Goal: Information Seeking & Learning: Learn about a topic

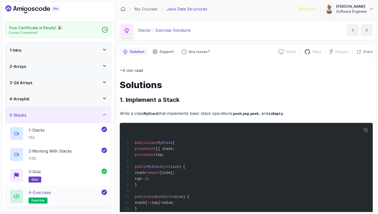
scroll to position [466, 0]
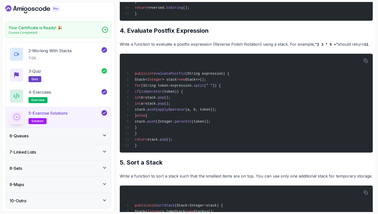
click at [160, 35] on h2 "4. Evaluate Postfix Expression" at bounding box center [246, 31] width 253 height 8
drag, startPoint x: 164, startPoint y: 178, endPoint x: 127, endPoint y: 177, distance: 37.3
click at [127, 167] on h2 "5. Sort a Stack" at bounding box center [246, 163] width 253 height 8
copy h2 "Sort a Stack"
click at [181, 172] on div "~4 min read Solutions 1. Implement a Stack Write a class MyStack that implement…" at bounding box center [246, 142] width 253 height 1082
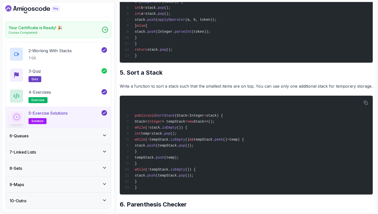
scroll to position [566, 0]
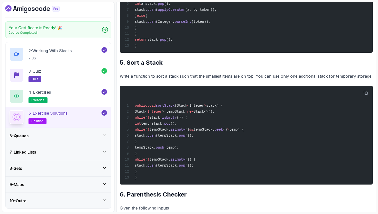
click at [181, 85] on div "~4 min read Solutions 1. Implement a Stack Write a class MyStack that implement…" at bounding box center [246, 42] width 253 height 1082
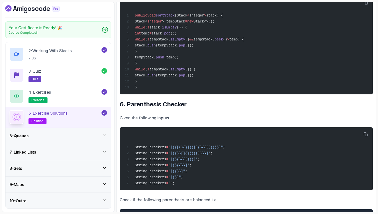
scroll to position [656, 0]
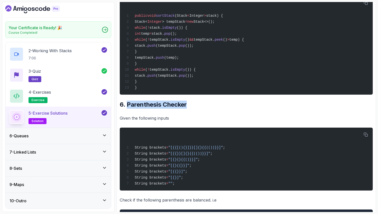
drag, startPoint x: 188, startPoint y: 121, endPoint x: 128, endPoint y: 123, distance: 60.3
click at [127, 109] on h2 "6. Parenthesis Checker" at bounding box center [246, 105] width 253 height 8
copy h2 "Parenthesis Checker"
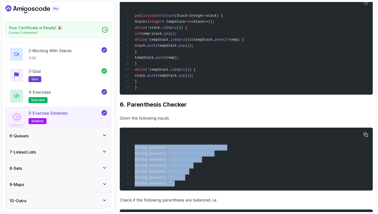
drag, startPoint x: 180, startPoint y: 203, endPoint x: 133, endPoint y: 165, distance: 61.2
click at [132, 166] on code "String brackets = "[{{[(){}]}}[]{}{{(())}}]" ; String brackets = "[{{}}[]{}{{((…" at bounding box center [175, 166] width 100 height 40
copy code "String brackets = "[{{[(){}]}}[]{}{{(())}}]" ; String brackets = "[{{}}[]{}{{((…"
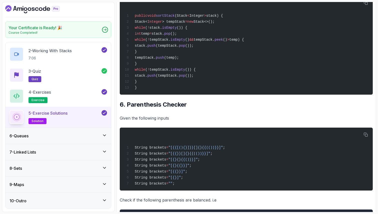
click at [156, 122] on p "Given the following inputs" at bounding box center [246, 118] width 253 height 7
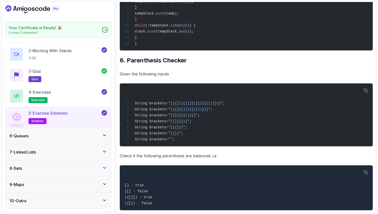
scroll to position [696, 0]
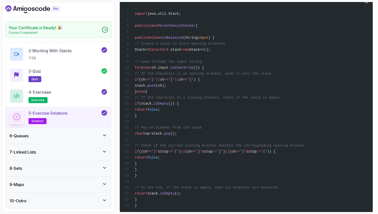
scroll to position [142, 0]
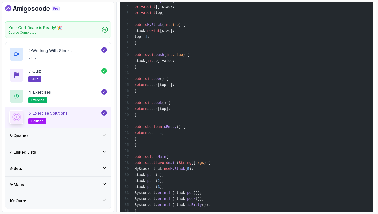
click at [220, 45] on div "public class MyStack { private int [] stack; private int top; public MyStack ( …" at bounding box center [246, 102] width 245 height 237
click at [223, 41] on div "public class MyStack { private int [] stack; private int top; public MyStack ( …" at bounding box center [246, 102] width 245 height 237
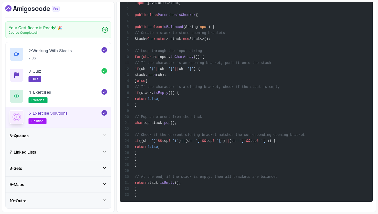
scroll to position [976, 0]
drag, startPoint x: 159, startPoint y: 63, endPoint x: 257, endPoint y: 62, distance: 98.1
click at [257, 62] on div "import java.util.Stack; public class ParenthesisChecker { public boolean isBala…" at bounding box center [246, 92] width 245 height 213
copy span "if (ch == '(' || ch == '[' || ch == '{' ) {"
drag, startPoint x: 169, startPoint y: 70, endPoint x: 212, endPoint y: 68, distance: 43.3
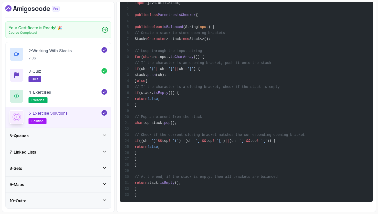
click at [212, 69] on div "import java.util.Stack; public class ParenthesisChecker { public boolean isBala…" at bounding box center [246, 92] width 245 height 213
copy span "stack. push (ch);"
drag, startPoint x: 164, startPoint y: 77, endPoint x: 178, endPoint y: 77, distance: 13.8
click at [178, 77] on div "import java.util.Stack; public class ParenthesisChecker { public boolean isBala…" at bounding box center [246, 92] width 245 height 213
copy span "else {"
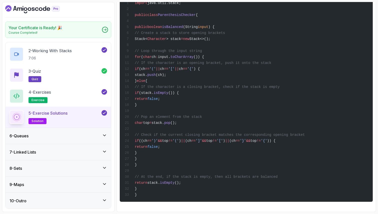
drag, startPoint x: 168, startPoint y: 88, endPoint x: 172, endPoint y: 99, distance: 11.6
click at [172, 100] on div "import java.util.Stack; public class ParenthesisChecker { public boolean isBala…" at bounding box center [246, 92] width 245 height 213
copy code "if (stack. isEmpty ()) { return false ; }"
drag, startPoint x: 169, startPoint y: 121, endPoint x: 223, endPoint y: 117, distance: 53.9
click at [223, 117] on div "import java.util.Stack; public class ParenthesisChecker { public boolean isBala…" at bounding box center [246, 92] width 245 height 213
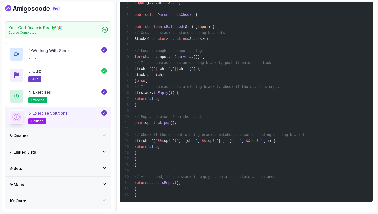
copy span "char top = stack. pop ();"
drag, startPoint x: 166, startPoint y: 139, endPoint x: 183, endPoint y: 148, distance: 19.2
click at [183, 149] on div "import java.util.Stack; public class ParenthesisChecker { public boolean isBala…" at bounding box center [246, 92] width 245 height 213
copy code "if ((ch == ')' && top != '(' ) || (ch == ']' && top != '[' ) || (ch == '}' && t…"
click at [228, 149] on div "import java.util.Stack; public class ParenthesisChecker { public boolean isBala…" at bounding box center [246, 92] width 245 height 213
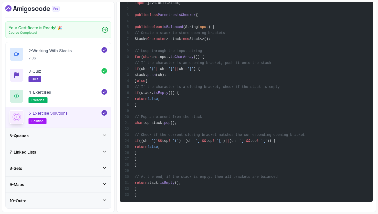
click at [179, 91] on span "()) {" at bounding box center [173, 93] width 11 height 4
click at [147, 79] on span "{" at bounding box center [146, 81] width 2 height 4
click at [137, 157] on span "}" at bounding box center [136, 159] width 2 height 4
click at [231, 52] on div "import java.util.Stack; public class ParenthesisChecker { public boolean isBala…" at bounding box center [246, 92] width 245 height 213
click at [277, 103] on div "import java.util.Stack; public class ParenthesisChecker { public boolean isBala…" at bounding box center [246, 92] width 245 height 213
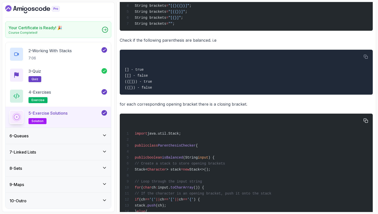
scroll to position [806, 0]
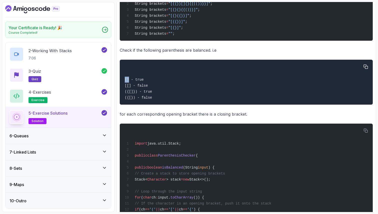
drag, startPoint x: 129, startPoint y: 99, endPoint x: 125, endPoint y: 99, distance: 4.0
click at [125, 99] on code "[] - true [[] - false ({[]}) - true ({[}) - false" at bounding box center [138, 89] width 27 height 22
drag, startPoint x: 131, startPoint y: 106, endPoint x: 125, endPoint y: 106, distance: 5.8
click at [125, 100] on code "[] - true [[] - false ({[]}) - true ({[}) - false" at bounding box center [138, 89] width 27 height 22
copy code "[[]"
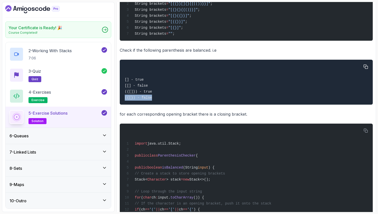
drag, startPoint x: 152, startPoint y: 120, endPoint x: 122, endPoint y: 119, distance: 29.8
click at [122, 105] on pre "[] - true [[] - false ({[]}) - true ({[}) - false" at bounding box center [246, 82] width 253 height 45
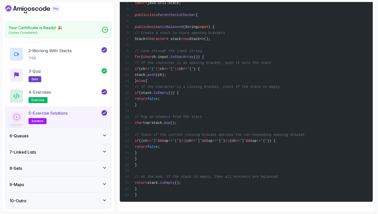
scroll to position [976, 0]
click at [106, 134] on icon at bounding box center [104, 135] width 5 height 5
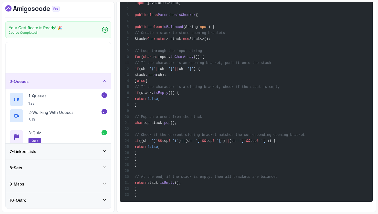
scroll to position [0, 0]
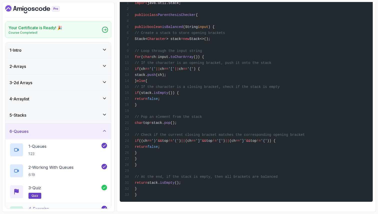
click at [70, 204] on div "4 - Exercise exercise" at bounding box center [59, 213] width 106 height 21
click at [59, 205] on div "4 - Exercise exercise" at bounding box center [59, 213] width 106 height 21
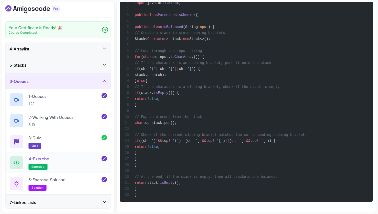
scroll to position [60, 0]
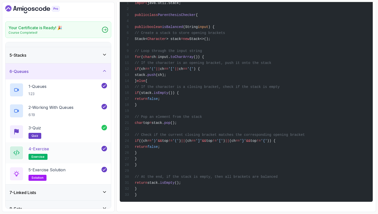
click at [48, 151] on p "4 - Exercise" at bounding box center [39, 149] width 21 height 6
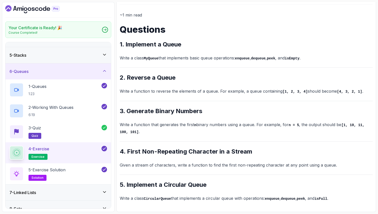
scroll to position [55, 0]
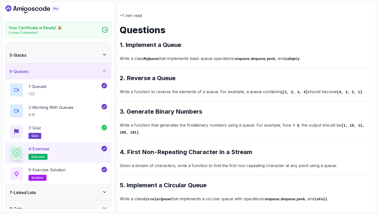
click at [215, 40] on div "~1 min read Questions 1. Implement a Queue Write a class MyQueue that implement…" at bounding box center [246, 107] width 253 height 191
click at [177, 183] on h2 "5. Implement a Circular Queue" at bounding box center [246, 186] width 253 height 8
click at [147, 84] on div "~1 min read Questions 1. Implement a Queue Write a class MyQueue that implement…" at bounding box center [246, 107] width 253 height 191
click at [149, 122] on p "Write a function that generates the first n binary numbers using a queue. For e…" at bounding box center [246, 129] width 253 height 14
drag, startPoint x: 128, startPoint y: 111, endPoint x: 213, endPoint y: 109, distance: 85.1
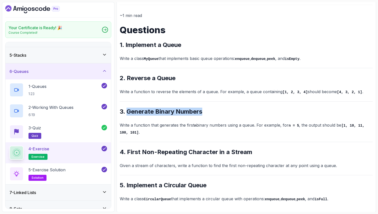
click at [213, 109] on h2 "3. Generate Binary Numbers" at bounding box center [246, 112] width 253 height 8
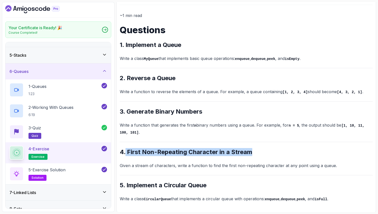
drag, startPoint x: 254, startPoint y: 154, endPoint x: 126, endPoint y: 155, distance: 128.4
click at [126, 155] on h2 "4. First Non-Repeating Character in a Stream" at bounding box center [246, 152] width 253 height 8
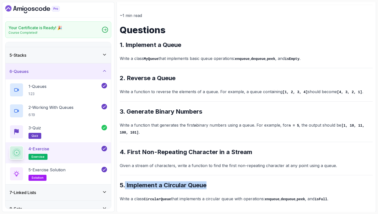
drag, startPoint x: 126, startPoint y: 185, endPoint x: 226, endPoint y: 185, distance: 100.6
click at [226, 185] on h2 "5. Implement a Circular Queue" at bounding box center [246, 186] width 253 height 8
click at [103, 70] on icon at bounding box center [104, 71] width 5 height 5
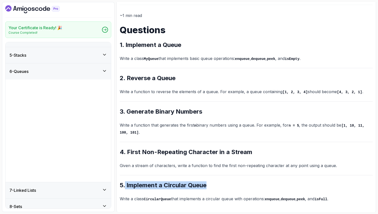
scroll to position [0, 0]
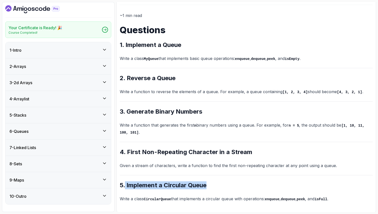
click at [106, 147] on icon at bounding box center [104, 147] width 5 height 5
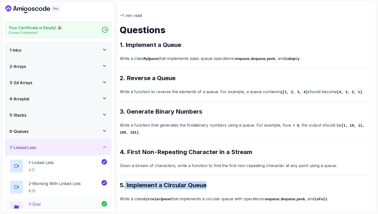
click at [77, 206] on div "3 - Quiz quiz" at bounding box center [56, 208] width 92 height 14
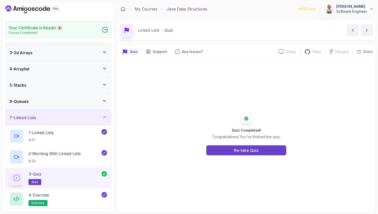
scroll to position [40, 0]
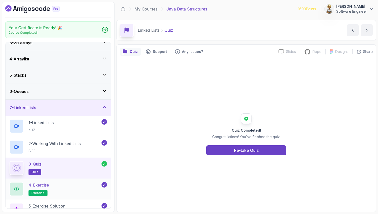
click at [74, 187] on div "4 - Exercise exercise" at bounding box center [55, 189] width 91 height 14
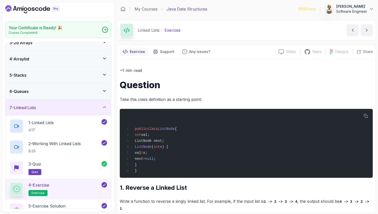
click at [198, 83] on h1 "Question" at bounding box center [246, 85] width 253 height 10
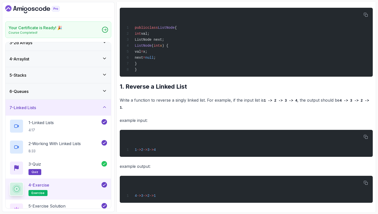
scroll to position [105, 0]
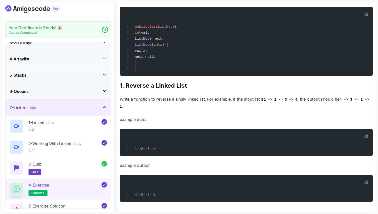
click at [106, 108] on icon at bounding box center [104, 107] width 5 height 5
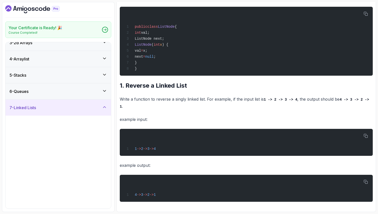
scroll to position [0, 0]
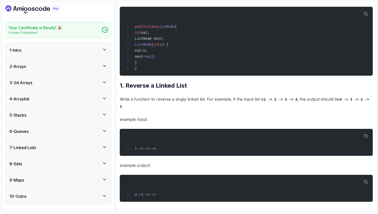
click at [105, 165] on icon at bounding box center [104, 163] width 5 height 5
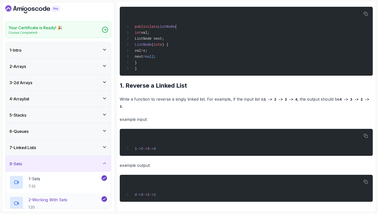
click at [74, 204] on div "2 - Working With Sets 1:20" at bounding box center [55, 204] width 91 height 14
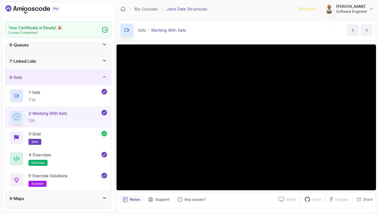
scroll to position [90, 0]
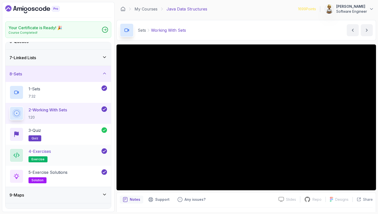
click at [77, 155] on div "4 - Exercises exercise" at bounding box center [55, 156] width 91 height 14
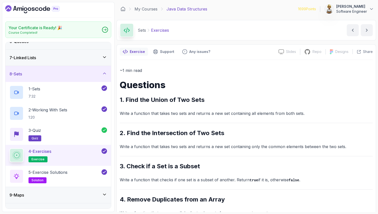
click at [242, 92] on div "~1 min read Questions 1. Find the Union of Two Sets Write a function that takes…" at bounding box center [246, 158] width 253 height 183
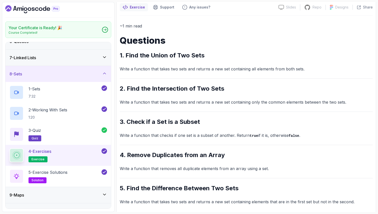
scroll to position [48, 0]
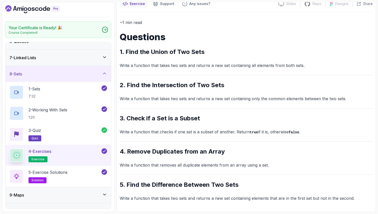
click at [105, 194] on icon at bounding box center [104, 194] width 5 height 5
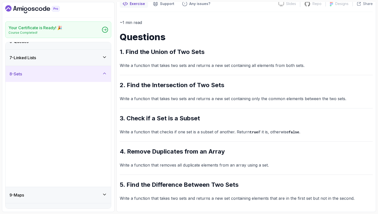
scroll to position [0, 0]
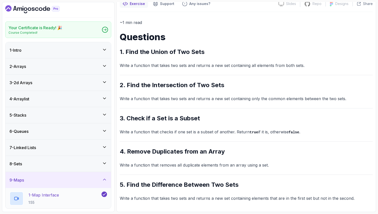
click at [75, 201] on div "1 - Map Interface 1:55" at bounding box center [55, 199] width 91 height 14
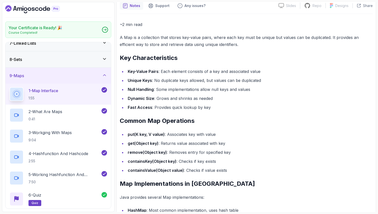
scroll to position [110, 0]
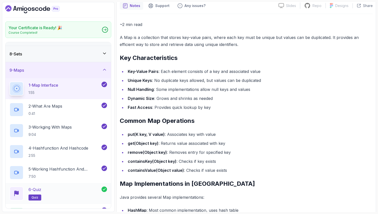
click at [73, 193] on div "6 - Quiz quiz" at bounding box center [56, 194] width 92 height 14
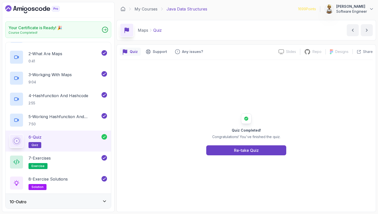
scroll to position [164, 0]
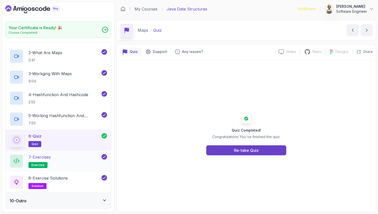
click at [70, 152] on div "7 - Exercises exercise" at bounding box center [59, 161] width 106 height 21
click at [69, 161] on div "7 - Exercises exercise" at bounding box center [55, 161] width 91 height 14
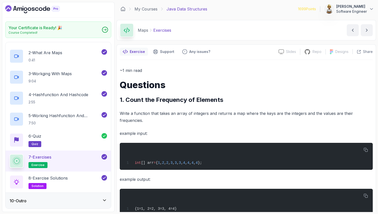
click at [175, 126] on div "~1 min read Questions 1. Count the Frequency of Elements Write a function that …" at bounding box center [246, 202] width 253 height 270
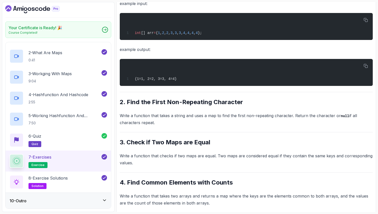
scroll to position [135, 0]
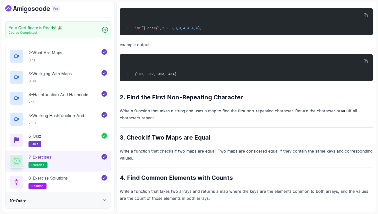
click at [77, 165] on div "7 - Exercises exercise" at bounding box center [55, 161] width 91 height 14
click at [190, 180] on h2 "4. Find Common Elements with Counts" at bounding box center [246, 178] width 253 height 8
click at [208, 178] on h2 "4. Find Common Elements with Counts" at bounding box center [246, 178] width 253 height 8
click at [230, 176] on h2 "4. Find Common Elements with Counts" at bounding box center [246, 178] width 253 height 8
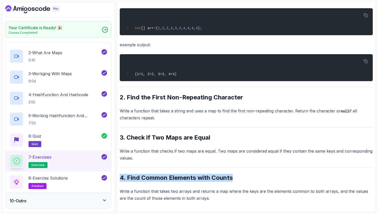
drag, startPoint x: 232, startPoint y: 177, endPoint x: 141, endPoint y: 171, distance: 91.1
click at [141, 171] on div "~1 min read Questions 1. Count the Frequency of Elements Write a function that …" at bounding box center [246, 67] width 253 height 270
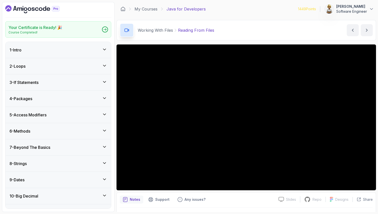
scroll to position [331, 0]
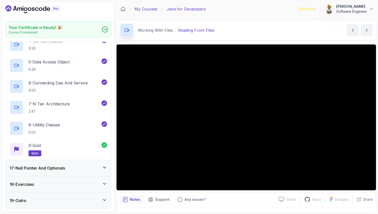
click at [144, 9] on link "My Courses" at bounding box center [146, 9] width 23 height 6
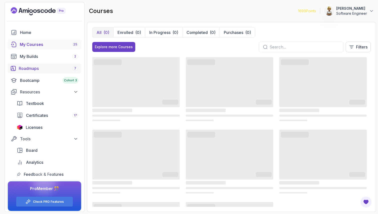
click at [30, 67] on div "Roadmaps 7" at bounding box center [49, 69] width 60 height 6
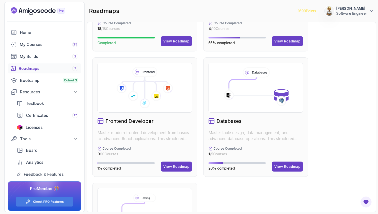
scroll to position [230, 0]
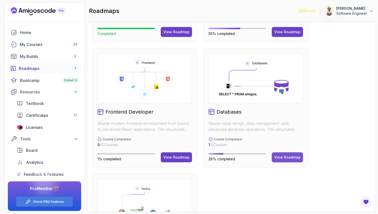
click at [285, 157] on div "View Roadmap" at bounding box center [287, 157] width 26 height 5
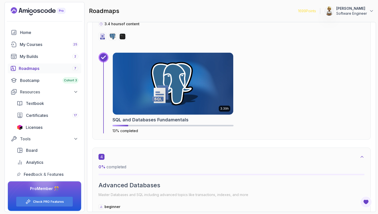
scroll to position [595, 0]
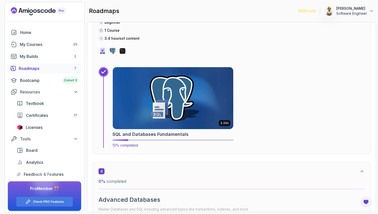
click at [211, 117] on img at bounding box center [173, 98] width 127 height 65
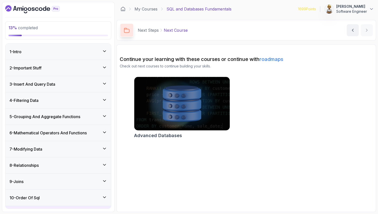
click at [105, 82] on icon at bounding box center [104, 83] width 5 height 5
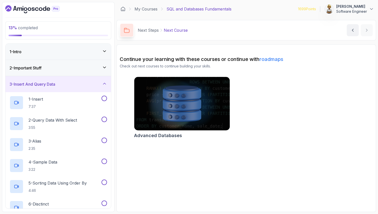
click at [105, 81] on div "3 - Insert And Query Data" at bounding box center [59, 84] width 106 height 16
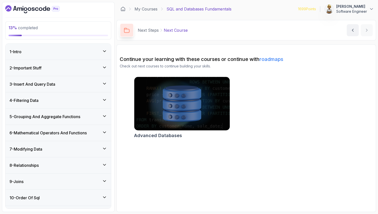
click at [105, 69] on icon at bounding box center [104, 67] width 5 height 5
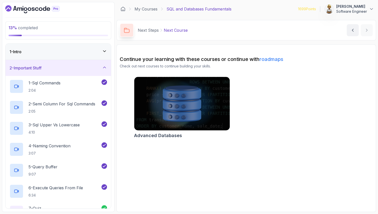
click at [105, 68] on icon at bounding box center [104, 67] width 5 height 5
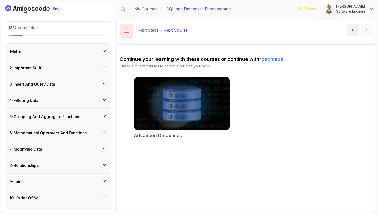
click at [106, 84] on icon at bounding box center [104, 83] width 5 height 5
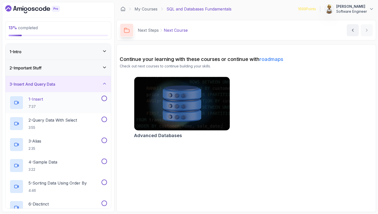
click at [90, 102] on div "1 - Insert 7:37" at bounding box center [55, 103] width 91 height 14
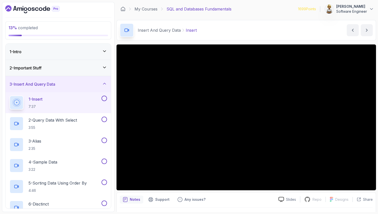
scroll to position [0, 0]
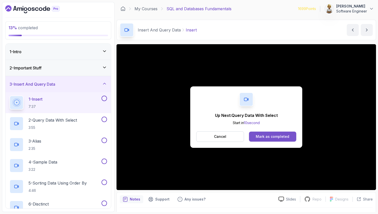
click at [266, 136] on div "Mark as completed" at bounding box center [273, 136] width 34 height 5
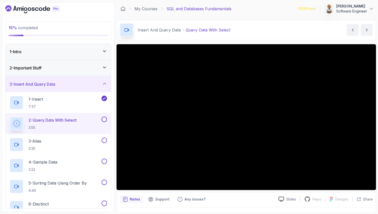
click at [134, 198] on p "Notes" at bounding box center [135, 199] width 11 height 5
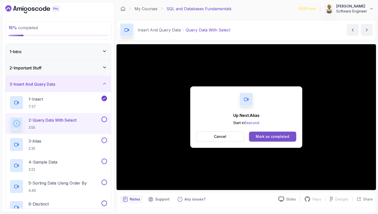
click at [292, 134] on button "Mark as completed" at bounding box center [272, 137] width 47 height 10
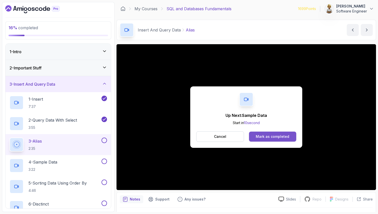
click at [264, 134] on button "Mark as completed" at bounding box center [272, 137] width 47 height 10
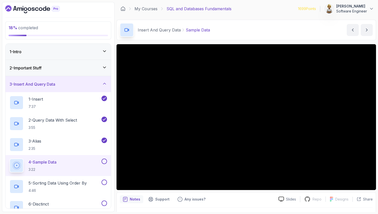
click at [41, 164] on p "4 - Sample Data" at bounding box center [43, 162] width 28 height 6
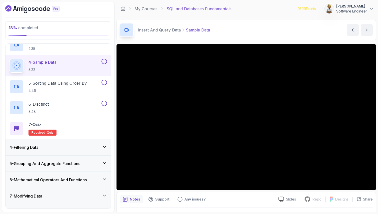
scroll to position [110, 0]
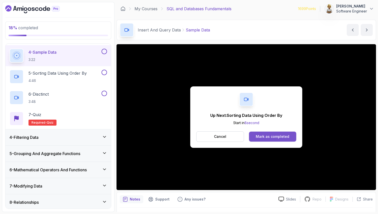
click at [287, 134] on button "Mark as completed" at bounding box center [272, 137] width 47 height 10
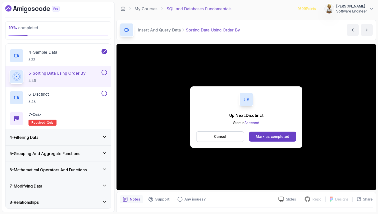
click at [287, 134] on button "Mark as completed" at bounding box center [272, 137] width 47 height 10
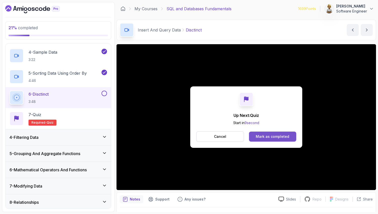
click at [282, 136] on div "Mark as completed" at bounding box center [273, 136] width 34 height 5
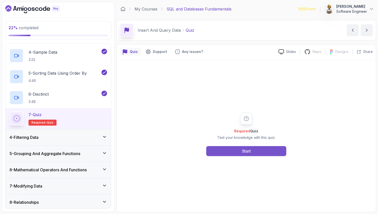
click at [240, 146] on button "Start" at bounding box center [246, 151] width 80 height 10
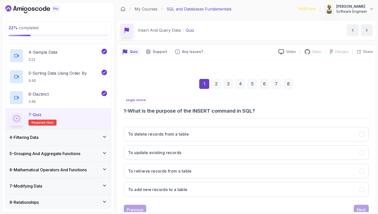
click at [251, 98] on div "single choice 1 - What is the purpose of the INSERT command in SQL?" at bounding box center [246, 106] width 245 height 18
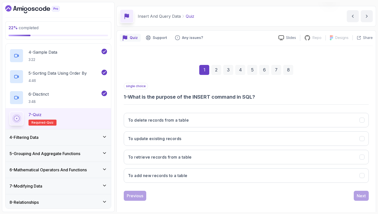
scroll to position [17, 0]
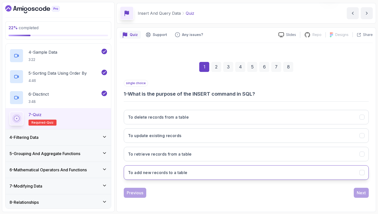
click at [169, 174] on h3 "To add new records to a table" at bounding box center [158, 173] width 60 height 6
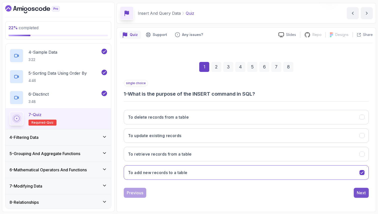
click at [361, 192] on div "Next" at bounding box center [361, 193] width 9 height 6
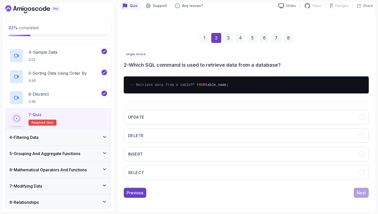
scroll to position [51, 0]
click at [133, 171] on h3 "SELECT" at bounding box center [136, 173] width 16 height 6
click at [363, 190] on button "Next" at bounding box center [361, 193] width 15 height 10
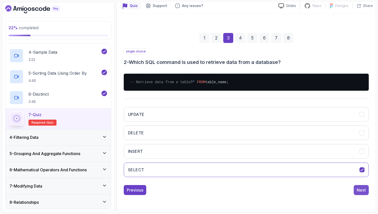
scroll to position [17, 0]
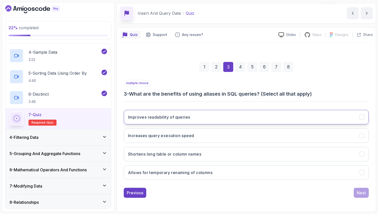
click at [132, 119] on h3 "Improves readability of queries" at bounding box center [159, 117] width 62 height 6
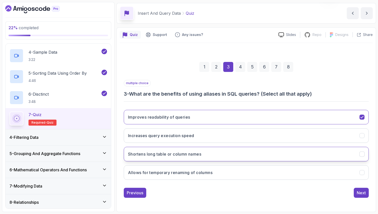
click at [157, 155] on h3 "Shortens long table or column names" at bounding box center [164, 154] width 73 height 6
click at [159, 175] on h3 "Allows for temporary renaming of columns" at bounding box center [170, 173] width 85 height 6
click at [364, 192] on div "Next" at bounding box center [361, 193] width 9 height 6
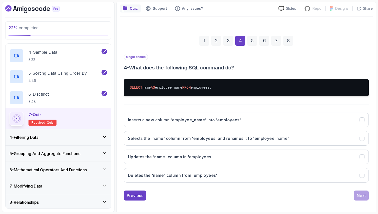
scroll to position [46, 0]
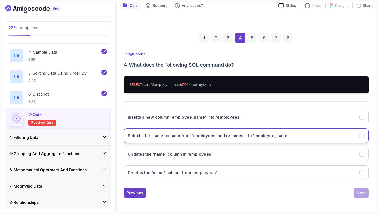
click at [238, 137] on h3 "Selects the 'name' column from 'employees' and renames it to 'employee_name'" at bounding box center [208, 136] width 161 height 6
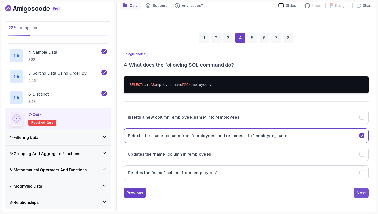
click at [360, 192] on div "Next" at bounding box center [361, 193] width 9 height 6
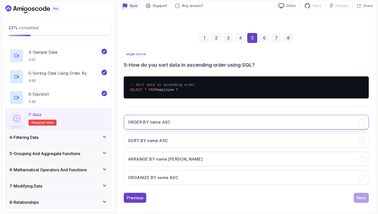
click at [156, 124] on h3 "ORDER BY name ASC" at bounding box center [149, 122] width 43 height 6
click at [361, 198] on div "Next" at bounding box center [361, 198] width 9 height 6
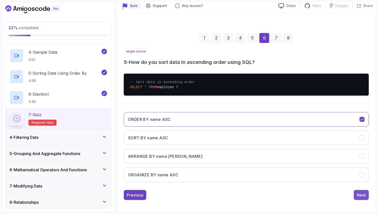
scroll to position [17, 0]
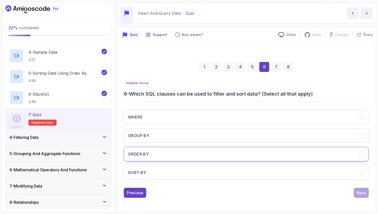
click at [154, 156] on button "ORDER BY" at bounding box center [246, 154] width 245 height 15
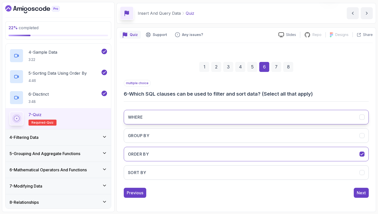
click at [152, 118] on button "WHERE" at bounding box center [246, 117] width 245 height 15
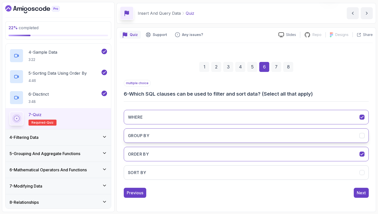
click at [152, 138] on button "GROUP BY" at bounding box center [246, 136] width 245 height 15
click at [363, 193] on div "Next" at bounding box center [361, 193] width 9 height 6
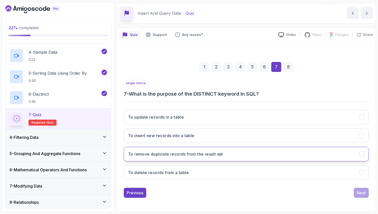
click at [138, 154] on h3 "To remove duplicate records from the result set" at bounding box center [175, 154] width 95 height 6
click at [365, 193] on div "Next" at bounding box center [361, 193] width 9 height 6
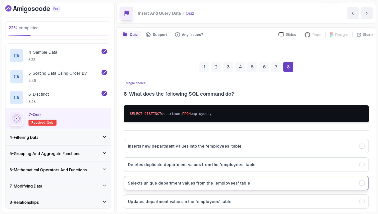
click at [188, 184] on h3 "Selects unique department values from the 'employees' table" at bounding box center [189, 183] width 122 height 6
click at [374, 175] on div "Quiz Support Any issues? Slides Repo Repository not available Designs Design no…" at bounding box center [247, 135] width 260 height 214
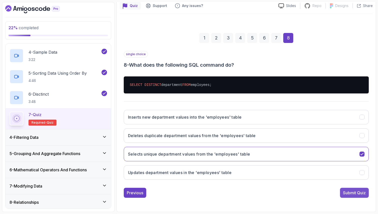
click at [358, 193] on div "Submit Quiz" at bounding box center [354, 193] width 23 height 6
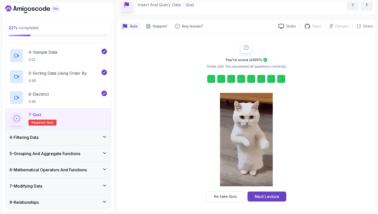
scroll to position [26, 0]
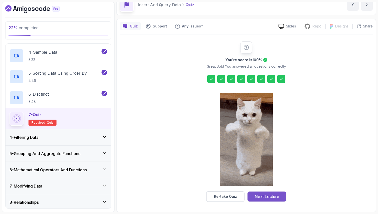
click at [270, 196] on div "Next Lecture" at bounding box center [267, 197] width 25 height 6
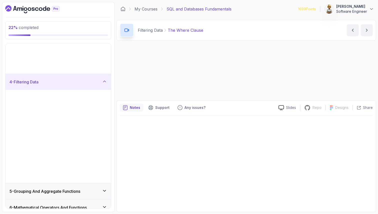
scroll to position [14, 0]
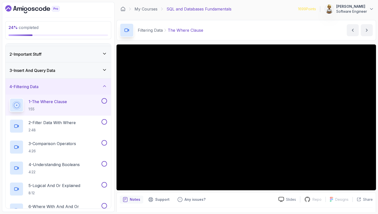
click at [67, 102] on p "1 - The Where Clause" at bounding box center [48, 102] width 39 height 6
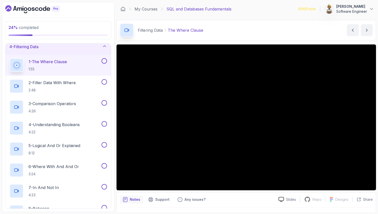
scroll to position [64, 0]
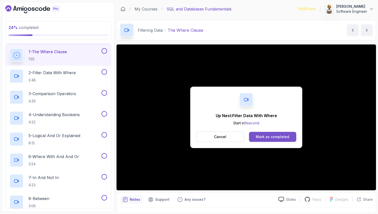
click at [262, 138] on div "Mark as completed" at bounding box center [273, 137] width 34 height 5
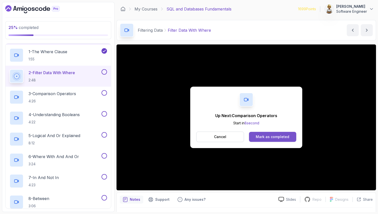
click at [282, 135] on div "Mark as completed" at bounding box center [273, 137] width 34 height 5
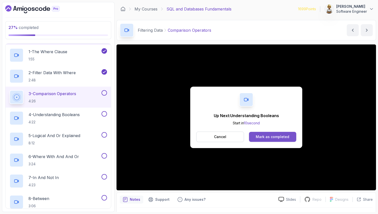
click at [274, 137] on div "Mark as completed" at bounding box center [273, 137] width 34 height 5
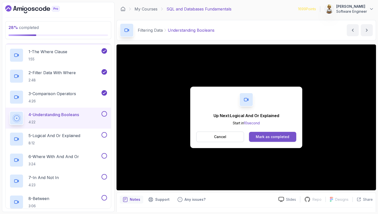
click at [257, 139] on div "Mark as completed" at bounding box center [273, 137] width 34 height 5
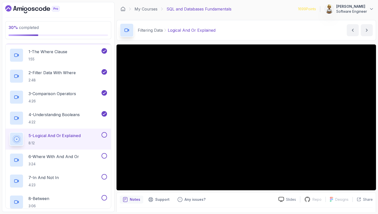
click at [62, 141] on p "8:12" at bounding box center [55, 143] width 52 height 5
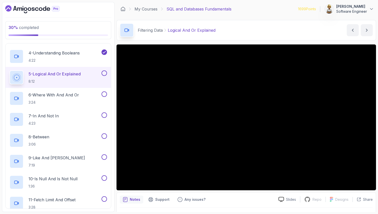
scroll to position [115, 0]
